Goal: Transaction & Acquisition: Purchase product/service

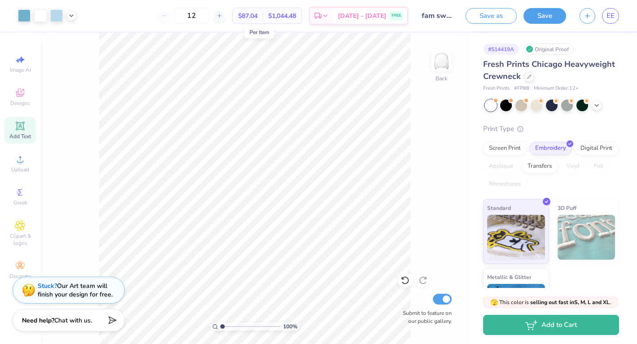
click at [258, 15] on span "$87.04" at bounding box center [247, 15] width 19 height 9
click at [206, 15] on input "12" at bounding box center [191, 16] width 35 height 16
click at [354, 17] on span "[DATE] - [DATE]" at bounding box center [362, 17] width 48 height 9
click at [202, 15] on input "12" at bounding box center [191, 16] width 35 height 16
click at [525, 76] on div at bounding box center [530, 76] width 10 height 10
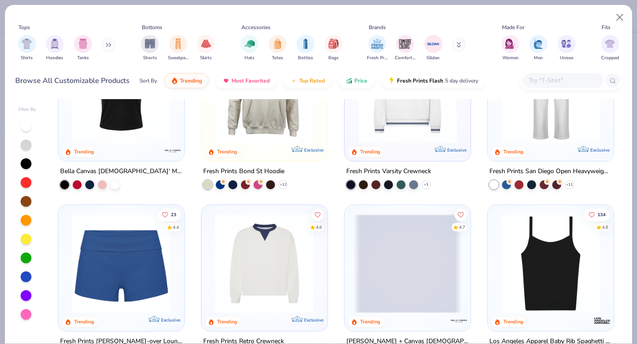
scroll to position [417, 0]
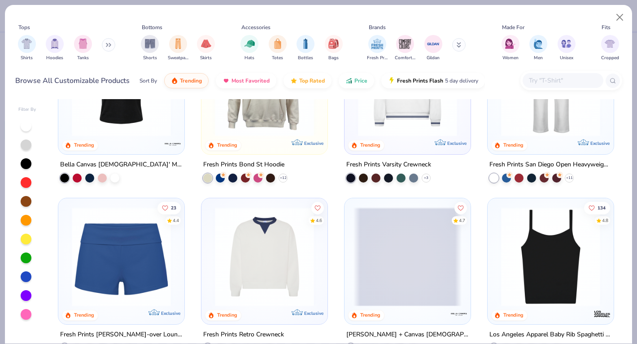
click at [105, 48] on button at bounding box center [108, 44] width 13 height 13
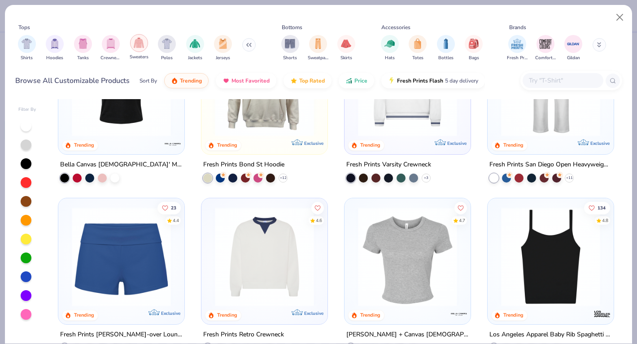
click at [136, 44] on img "filter for Sweaters" at bounding box center [139, 43] width 10 height 10
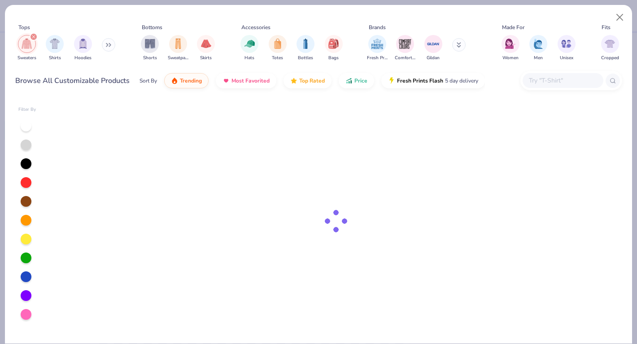
click at [105, 42] on button at bounding box center [108, 44] width 13 height 13
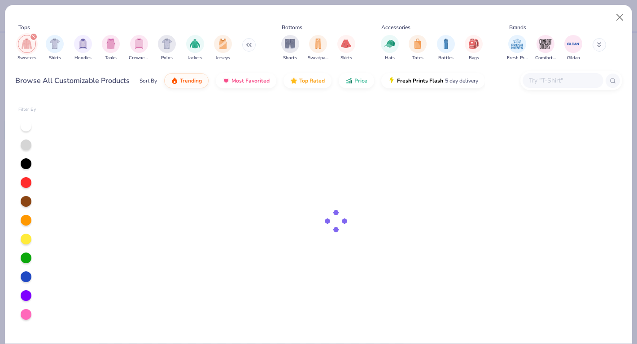
click at [35, 37] on div "filter for Sweaters" at bounding box center [34, 37] width 8 height 8
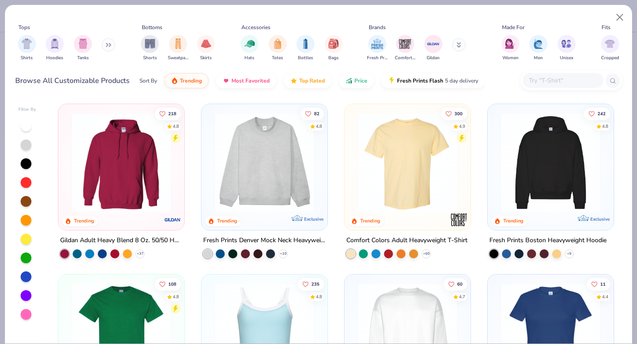
click at [109, 46] on icon at bounding box center [108, 45] width 5 height 4
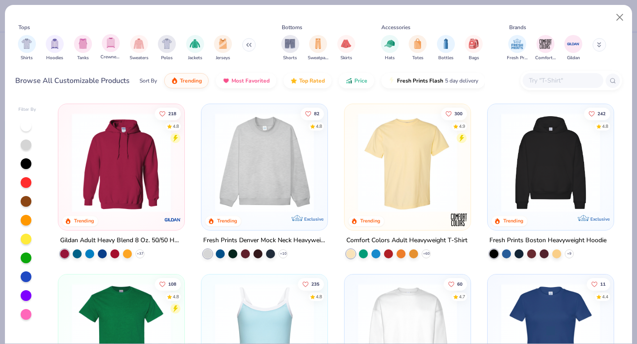
click at [113, 53] on div "Crewnecks" at bounding box center [111, 47] width 21 height 26
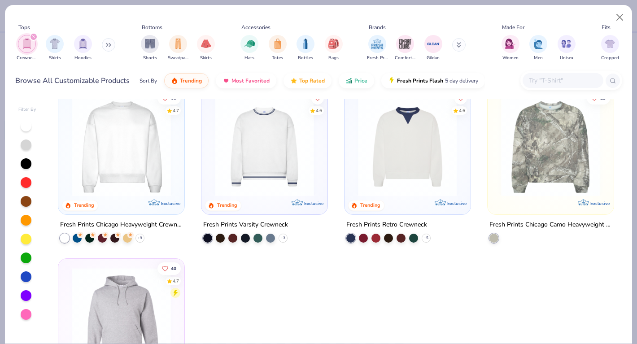
scroll to position [16, 0]
click at [108, 47] on button at bounding box center [108, 44] width 13 height 13
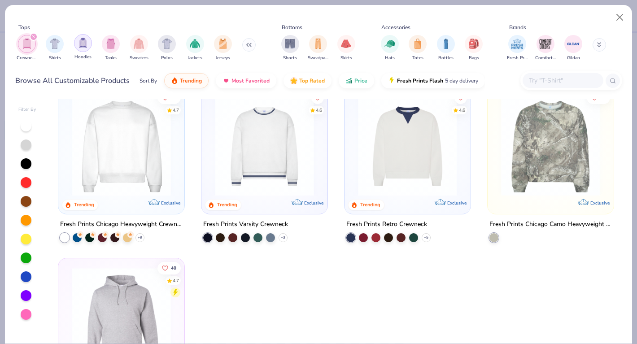
click at [83, 45] on img "filter for Hoodies" at bounding box center [83, 43] width 10 height 10
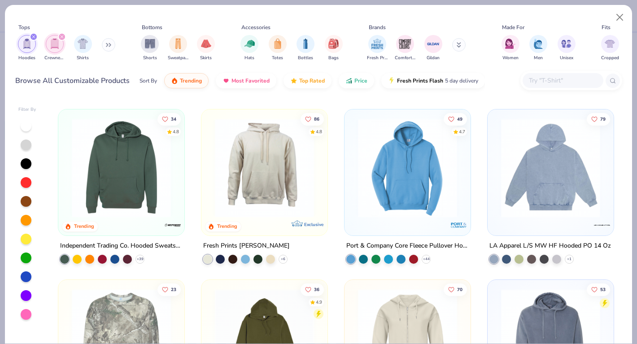
scroll to position [497, 0]
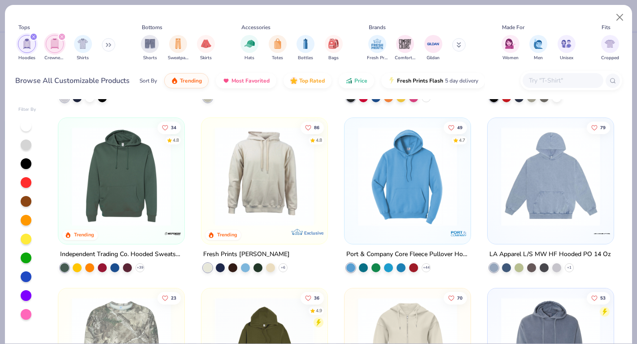
click at [542, 188] on img at bounding box center [551, 176] width 108 height 99
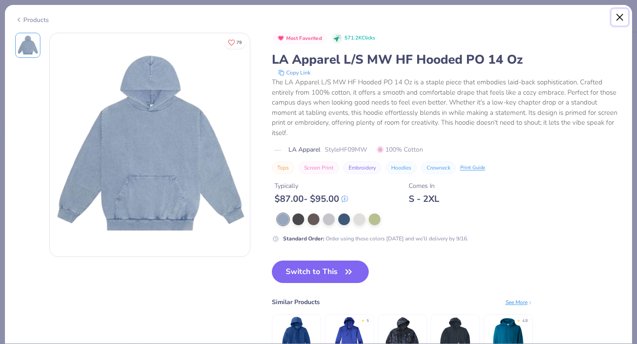
click at [619, 17] on button "Close" at bounding box center [620, 17] width 17 height 17
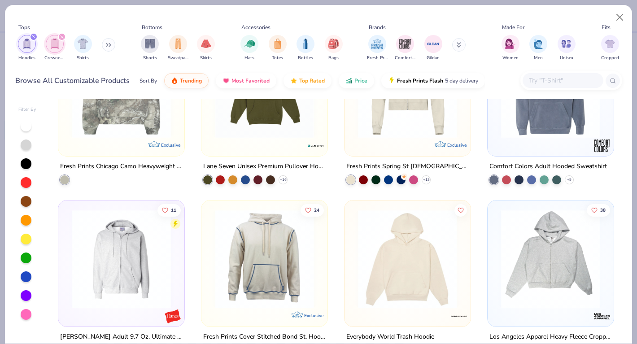
scroll to position [816, 0]
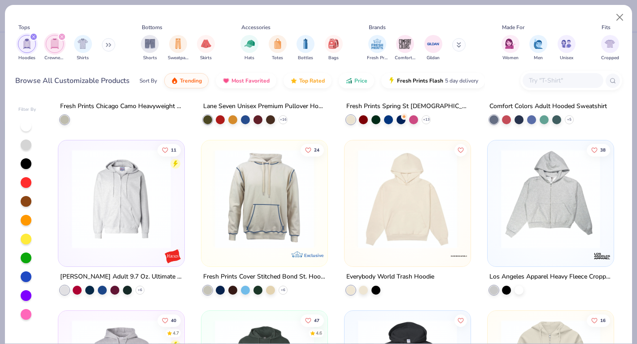
click at [441, 218] on img at bounding box center [408, 198] width 108 height 99
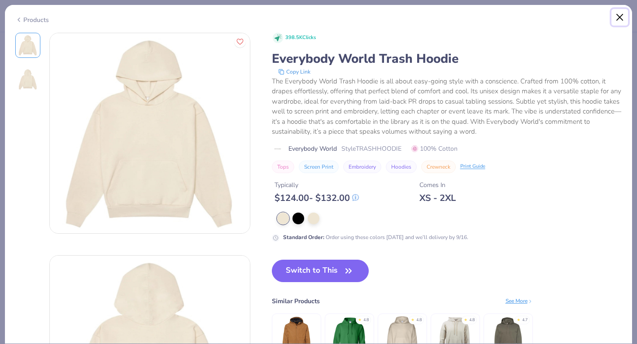
click at [615, 16] on button "Close" at bounding box center [620, 17] width 17 height 17
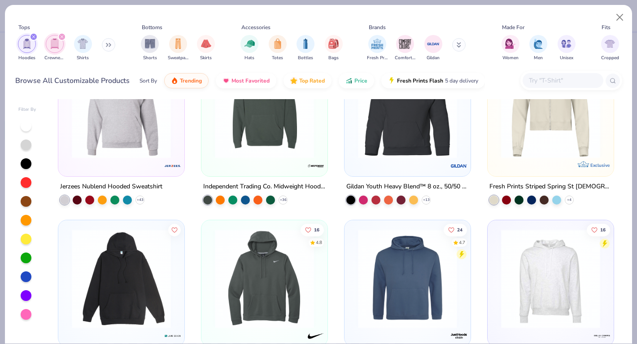
scroll to position [1077, 0]
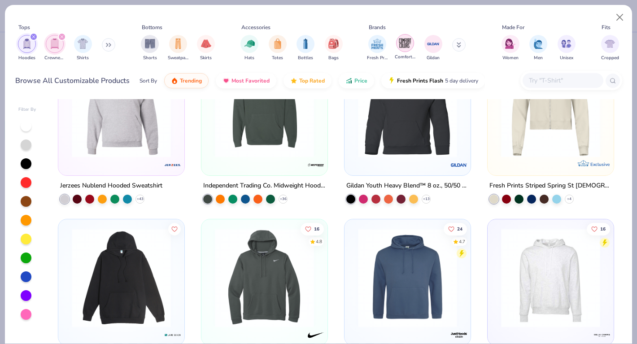
click at [404, 42] on img "filter for Comfort Colors" at bounding box center [404, 42] width 13 height 13
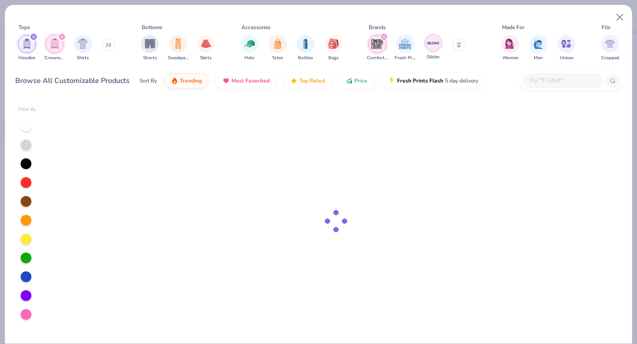
click at [427, 44] on img "filter for Gildan" at bounding box center [433, 42] width 13 height 13
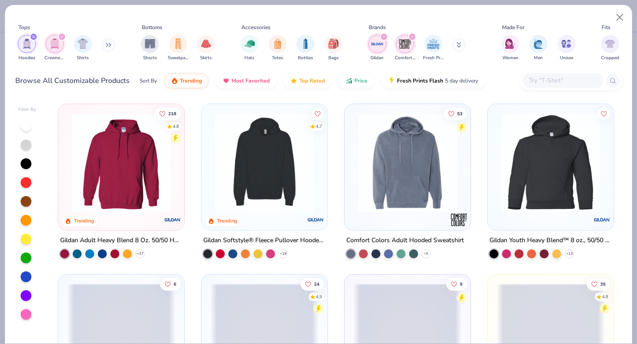
click at [128, 171] on img at bounding box center [121, 162] width 108 height 99
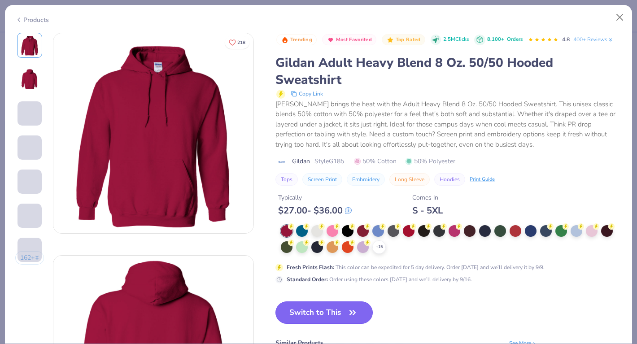
click at [354, 306] on icon "button" at bounding box center [352, 312] width 13 height 13
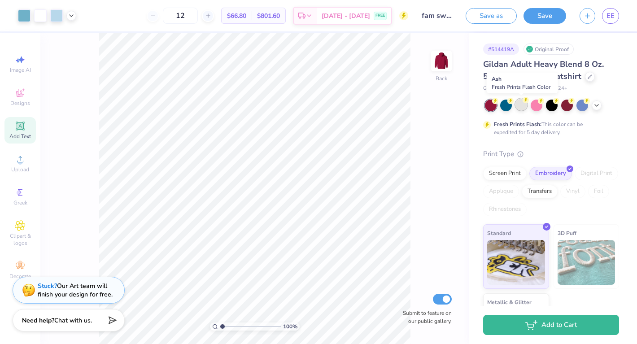
click at [522, 105] on div at bounding box center [522, 105] width 12 height 12
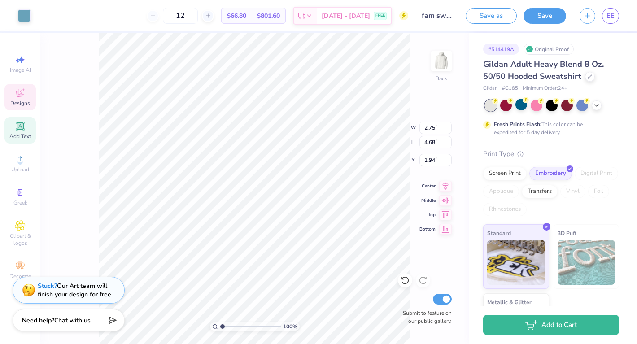
type input "1.94"
click at [597, 103] on icon at bounding box center [596, 104] width 7 height 7
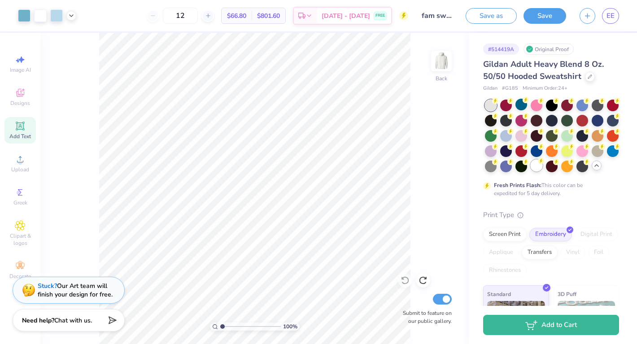
click at [538, 166] on div at bounding box center [537, 166] width 12 height 12
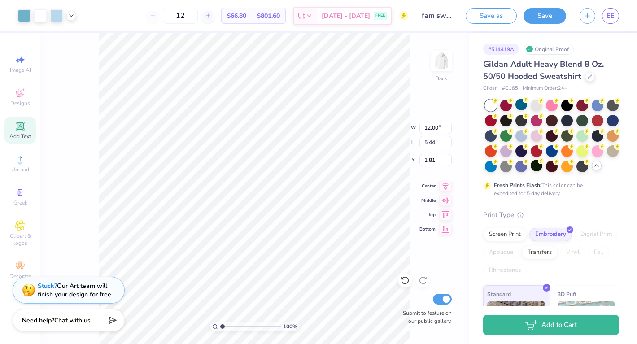
type input "1.81"
click at [196, 16] on input "12" at bounding box center [180, 16] width 35 height 16
type input "1"
type input "12"
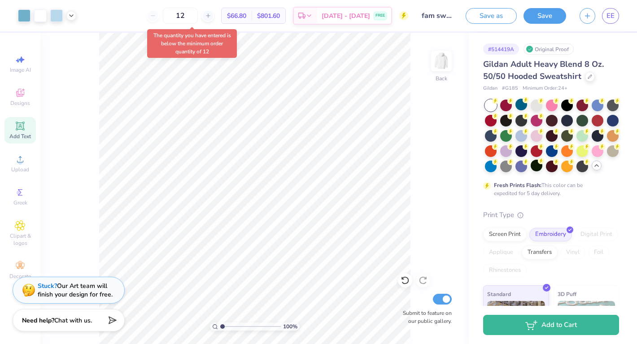
click at [185, 46] on body "Art colors 12 $66.80 Per Item $801.60 Total Est. Delivery [DATE] - [DATE] FREE …" at bounding box center [318, 172] width 637 height 344
